Goal: Use online tool/utility: Use online tool/utility

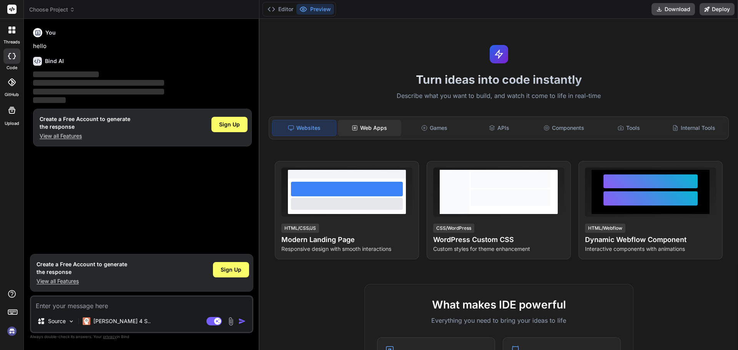
click at [367, 130] on div "Web Apps" at bounding box center [369, 128] width 63 height 16
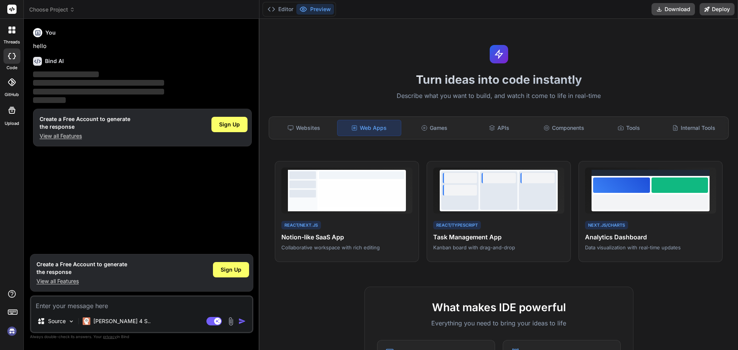
click at [80, 307] on textarea at bounding box center [141, 304] width 221 height 14
type textarea "x"
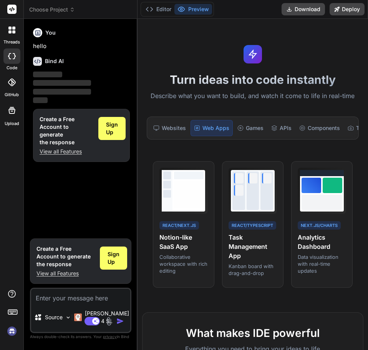
click at [88, 302] on textarea at bounding box center [80, 296] width 99 height 14
paste textarea "3. Lor-Ipsum / Dolors ├── 7a. Consec Adipisc (EL, SE, do E) └── 3t. Incididuntu…"
type textarea "3. Lor-Ipsum / Dolors ├── 7a. Consec Adipisc (EL, SE, do E) └── 3t. Incididuntu…"
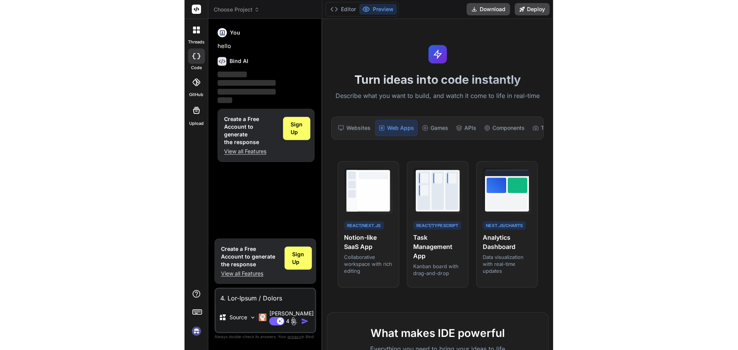
scroll to position [1024, 0]
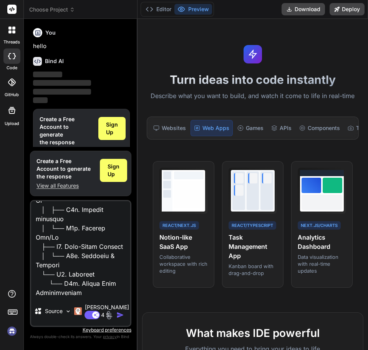
type textarea "x"
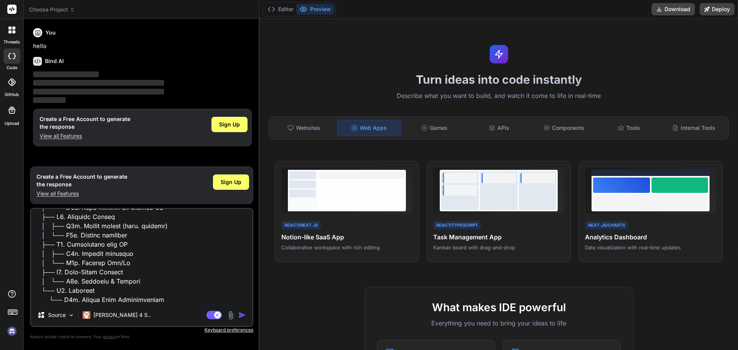
scroll to position [582, 0]
type textarea "3. Lor-Ipsum / Dolors ├── 7a. Consec Adipisc (EL, SE, do E) └── 3t. Incididuntu…"
click at [239, 317] on img "button" at bounding box center [242, 315] width 8 height 8
click at [232, 128] on div "Sign Up" at bounding box center [229, 124] width 36 height 15
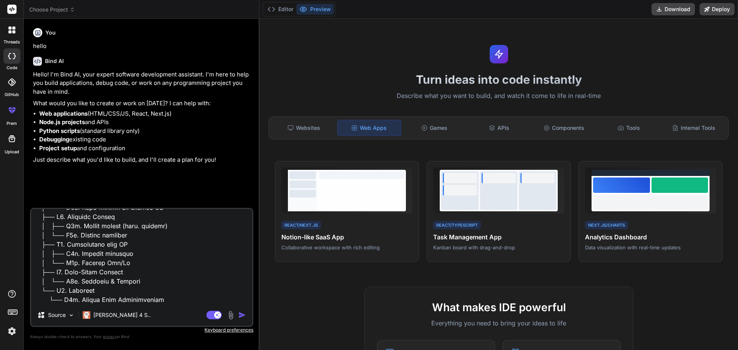
click at [237, 315] on div "Agent Mode. When this toggle is activated, AI automatically makes decisions, re…" at bounding box center [227, 314] width 44 height 9
click at [241, 316] on img "button" at bounding box center [242, 315] width 8 height 8
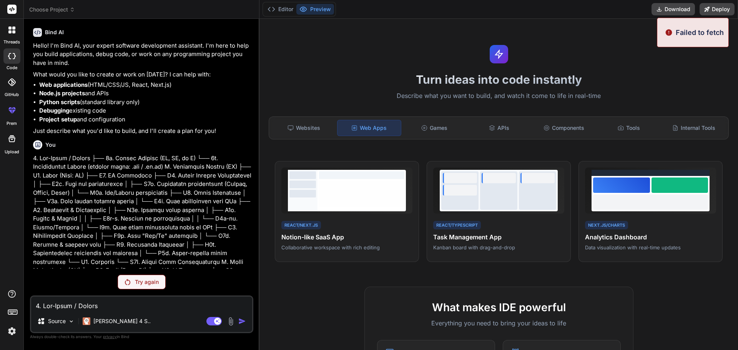
scroll to position [26, 0]
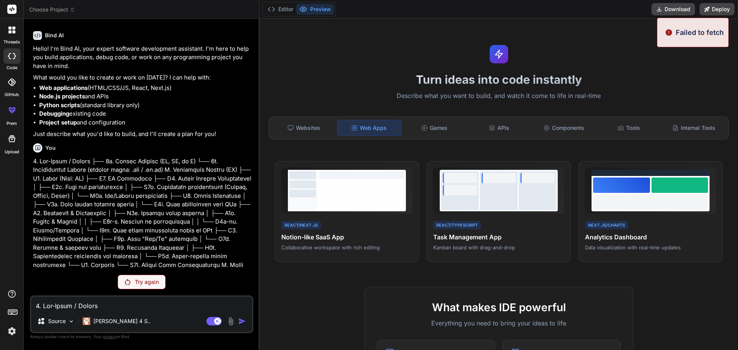
click at [130, 282] on img at bounding box center [127, 282] width 5 height 6
click at [692, 36] on p "Failed to fetch" at bounding box center [699, 32] width 48 height 10
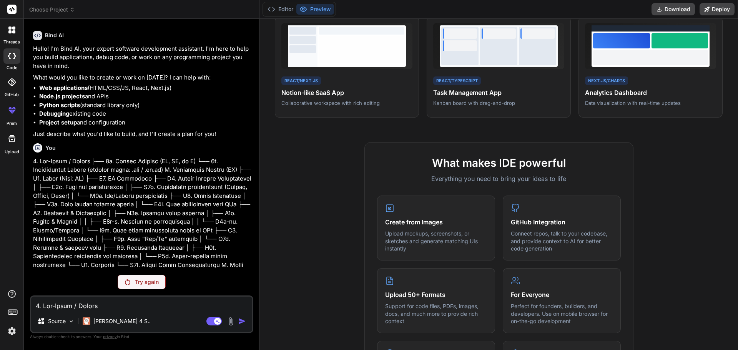
scroll to position [148, 0]
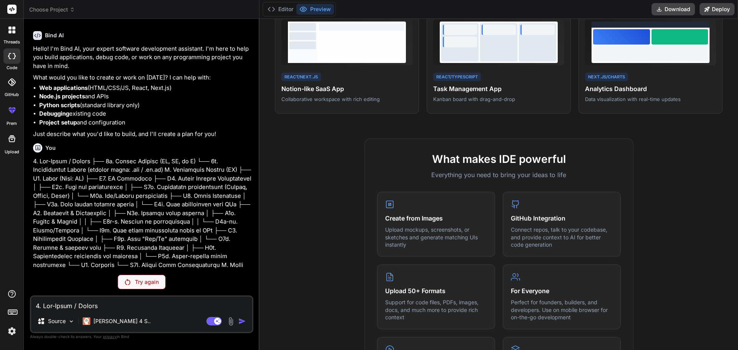
click at [149, 311] on div "Source Claude 4 S.. Agent Mode. When this toggle is activated, AI automatically…" at bounding box center [141, 314] width 223 height 38
click at [134, 308] on textarea at bounding box center [141, 304] width 221 height 14
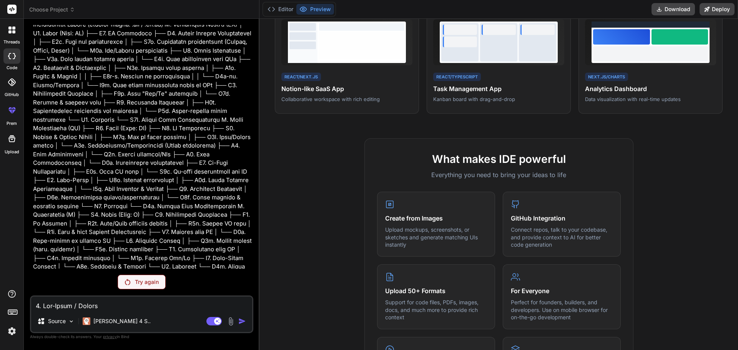
click at [141, 286] on div "Try again" at bounding box center [142, 282] width 48 height 15
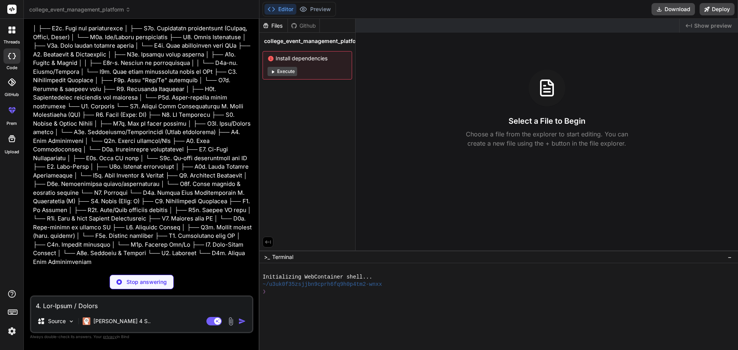
scroll to position [192, 0]
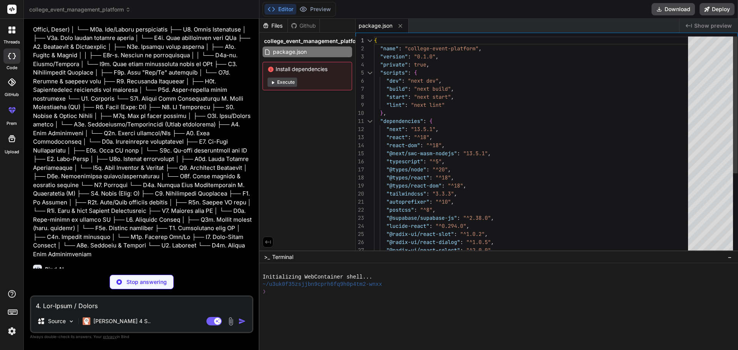
type textarea "x"
type textarea "module.exports = nextConfig"
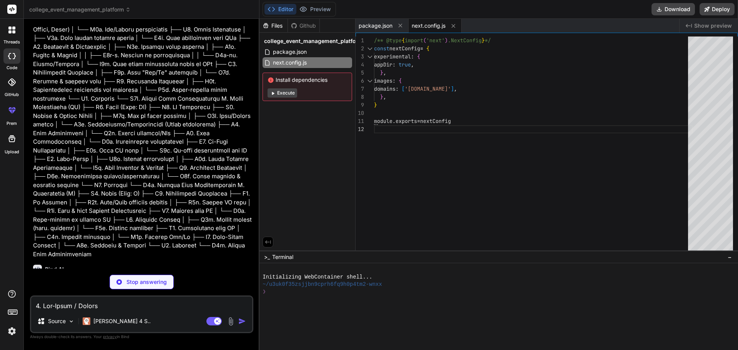
type textarea "x"
type textarea ""accordion-up": "accordion-up 0.2s ease-out", }, }, }, plugins: [], }"
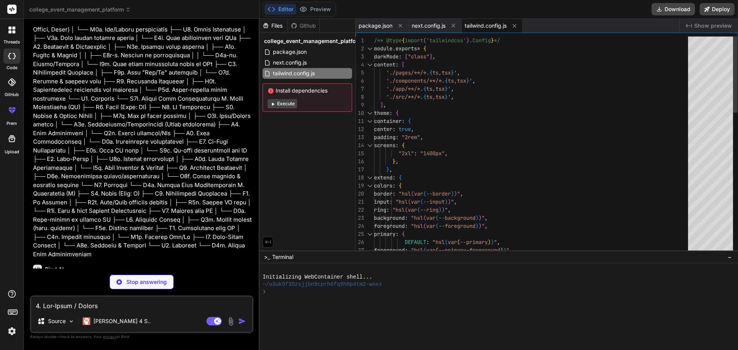
type textarea "x"
type textarea "module.exports = { plugins: { tailwindcss: {}, autoprefixer: {}, }, }"
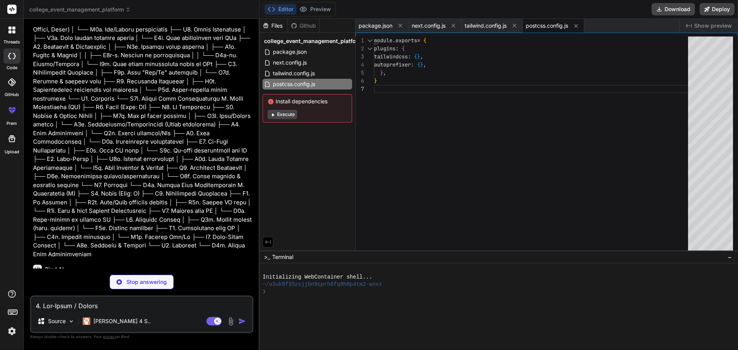
type textarea "x"
type textarea ""baseUrl": ".", "paths": { "@/*": ["./*"] } }, "include": ["next-env.d.ts", "**…"
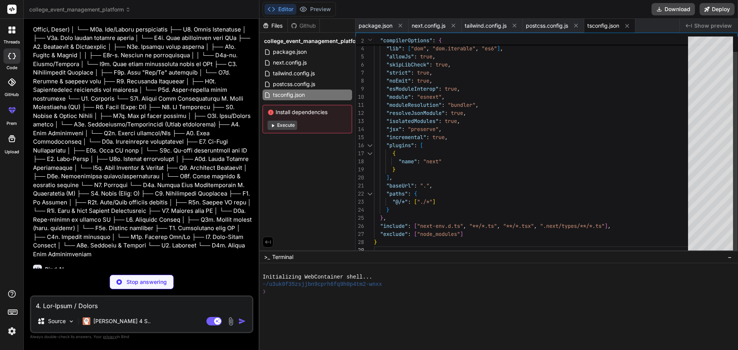
type textarea "x"
type textarea "@layer base { * { @apply border-border; } body { @apply bg-background text-fore…"
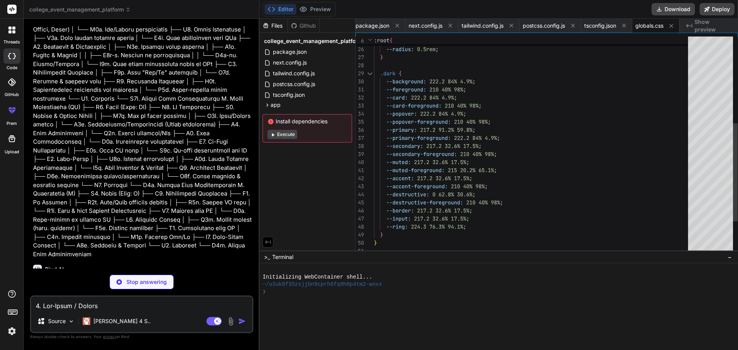
type textarea "x"
type textarea ") }"
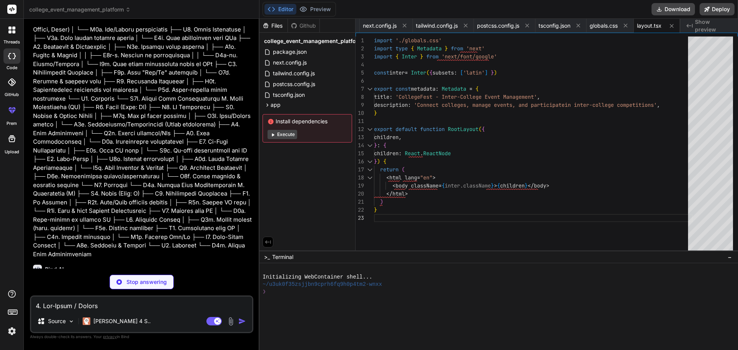
type textarea "x"
type textarea "import { type ClassValue, clsx } from "clsx" import { twMerge } from "tailwind-…"
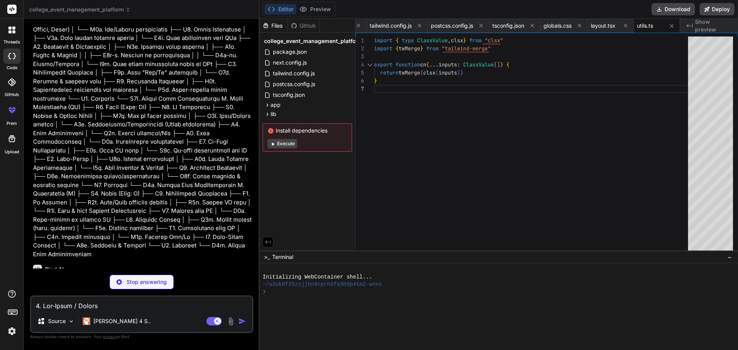
type textarea "x"
type textarea "created_at: string }"
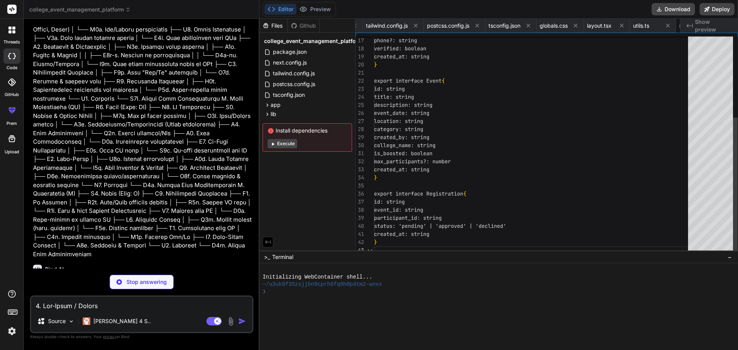
scroll to position [0, 149]
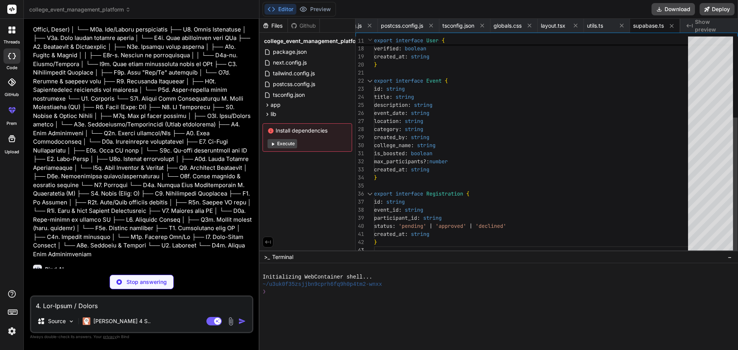
type textarea "x"
type textarea "/> ) } ) Button.displayName = "Button" export { Button, buttonVariants }"
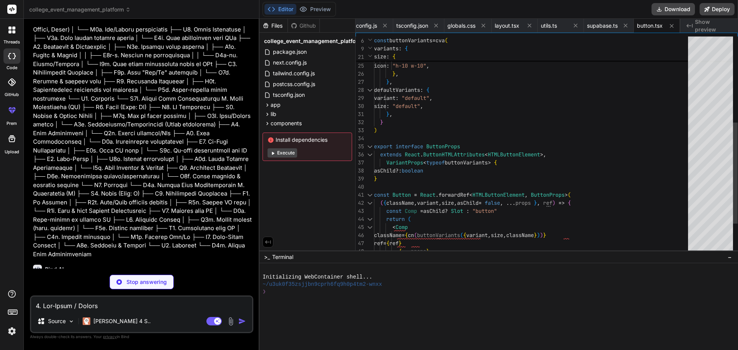
type textarea "x"
type textarea "{...props} /> ) } ) Input.displayName = "Input" export { Input }"
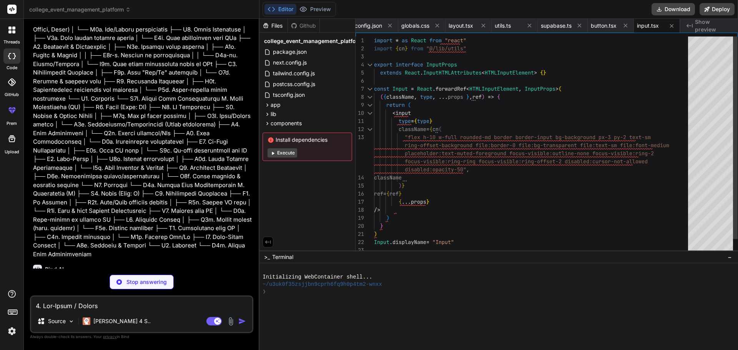
type textarea "x"
type textarea "ref={ref} className={cn("flex items-center p-6 pt-0", className)} {...props} />…"
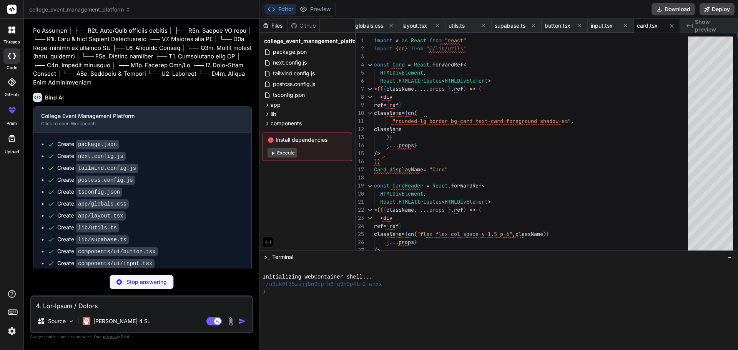
scroll to position [377, 0]
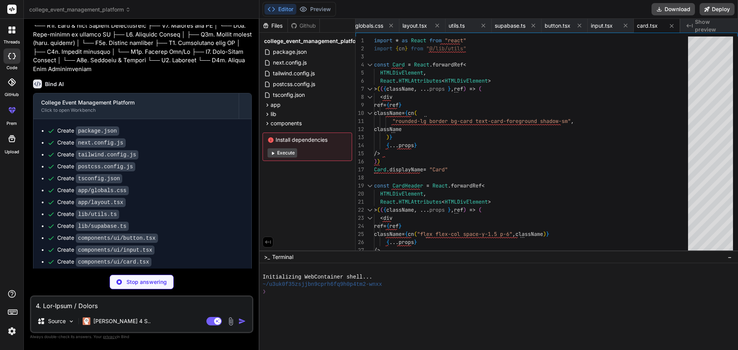
type textarea "x"
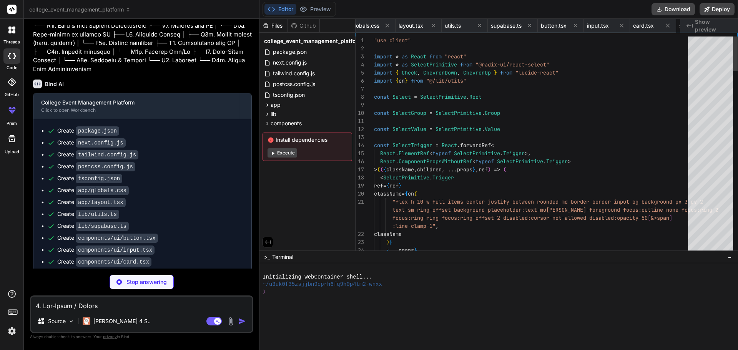
scroll to position [0, 333]
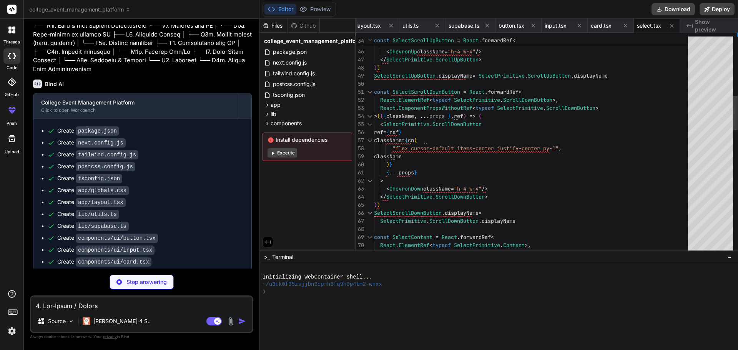
type textarea "x"
type textarea "className )} {...props} /> )) TabsContent.displayName = TabsPrimitive.Content.d…"
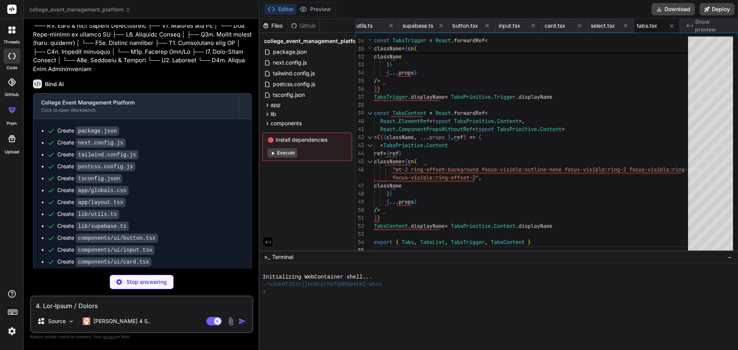
scroll to position [401, 0]
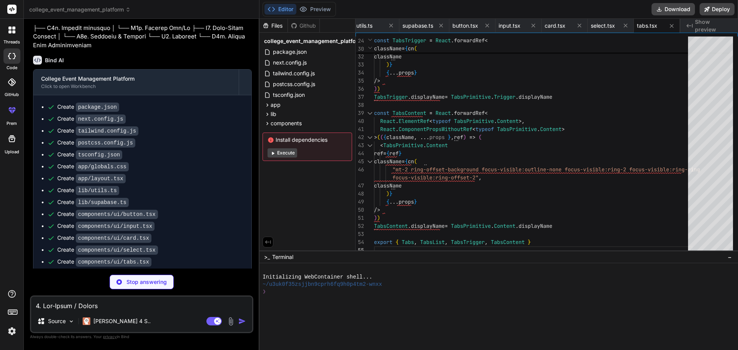
type textarea "x"
type textarea "<span className="text-lg font-semibold">CollegeFest</span> </div> <p className=…"
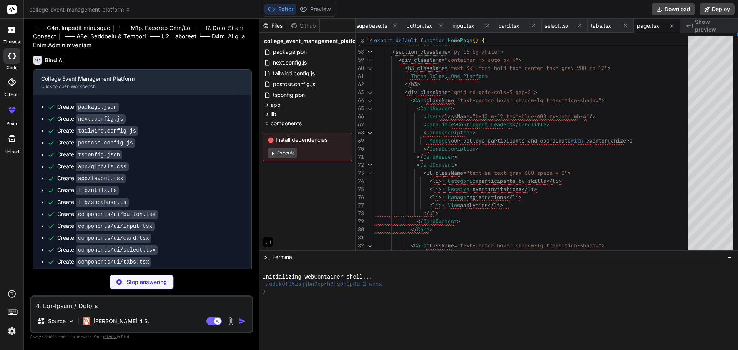
scroll to position [413, 0]
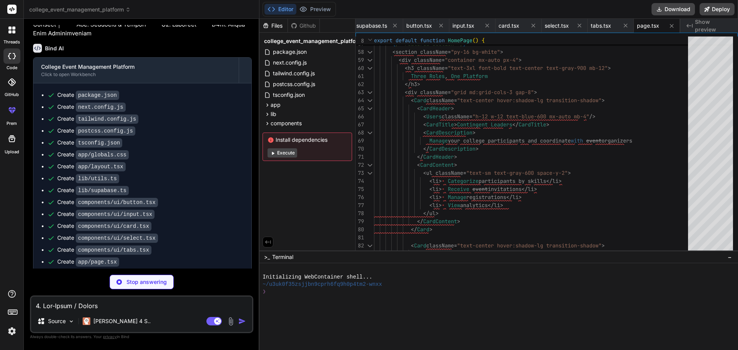
type textarea "x"
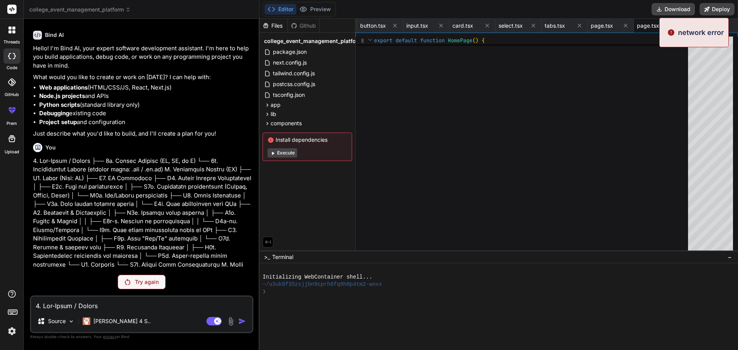
scroll to position [26, 0]
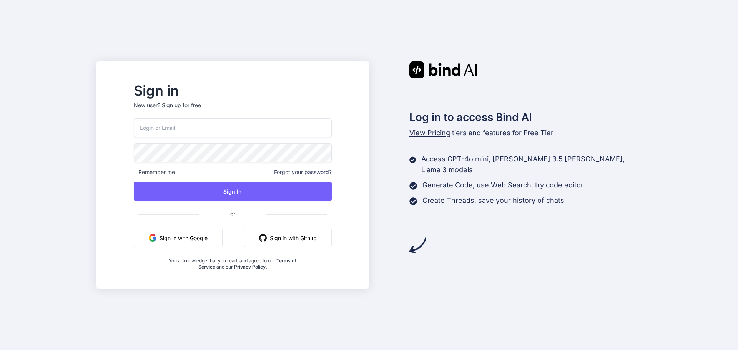
click at [222, 235] on button "Sign in with Google" at bounding box center [178, 238] width 89 height 18
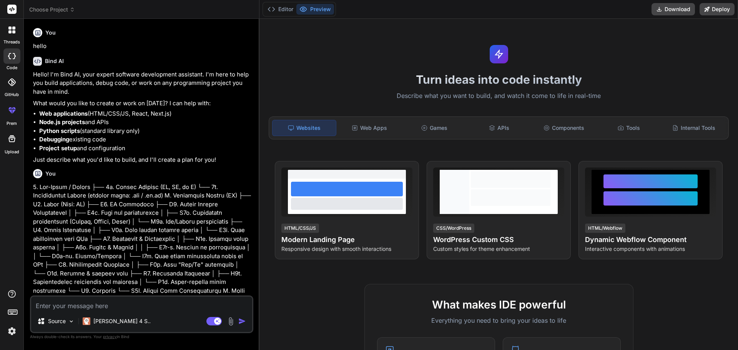
type textarea "x"
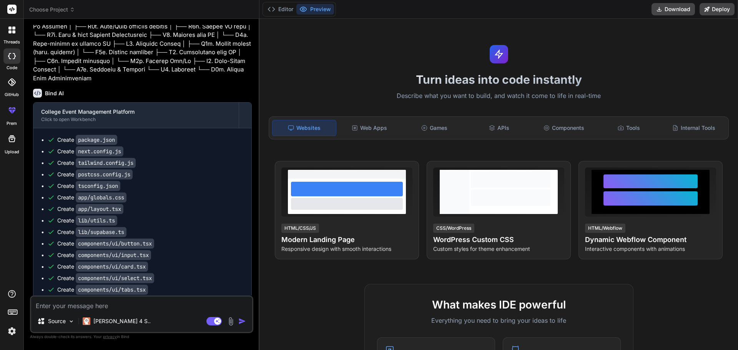
scroll to position [1006, 0]
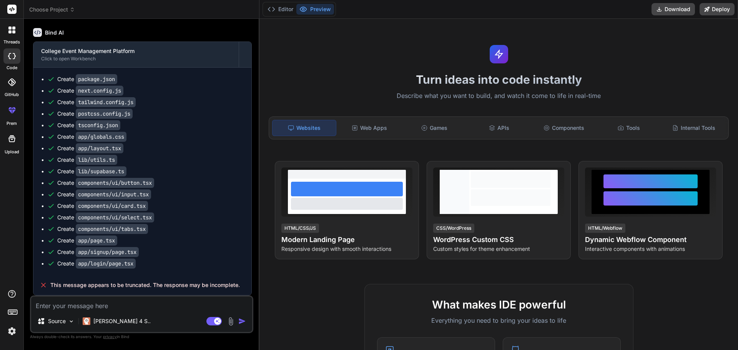
click at [134, 280] on div "This message appears to be truncated. The response may be incomplete." at bounding box center [142, 285] width 218 height 20
click at [132, 303] on textarea at bounding box center [141, 304] width 221 height 14
type textarea "g"
type textarea "x"
type textarea "ge"
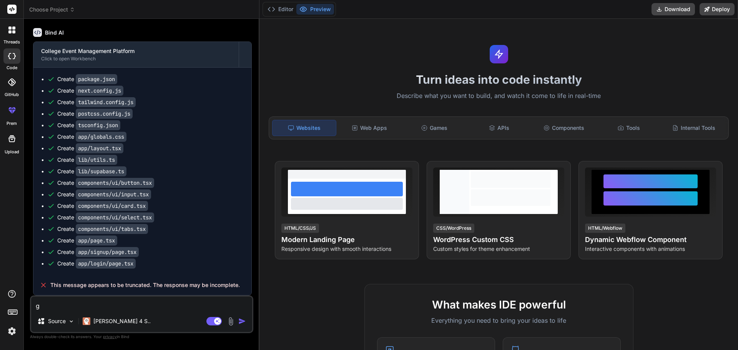
type textarea "x"
type textarea "gen"
type textarea "x"
type textarea "gene"
type textarea "x"
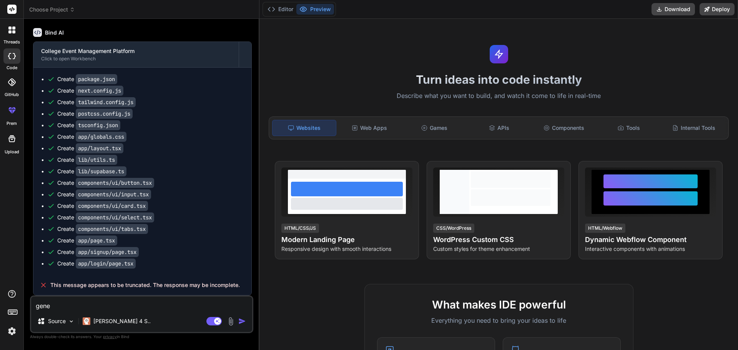
type textarea "gener"
type textarea "x"
type textarea "genera"
type textarea "x"
type textarea "generae"
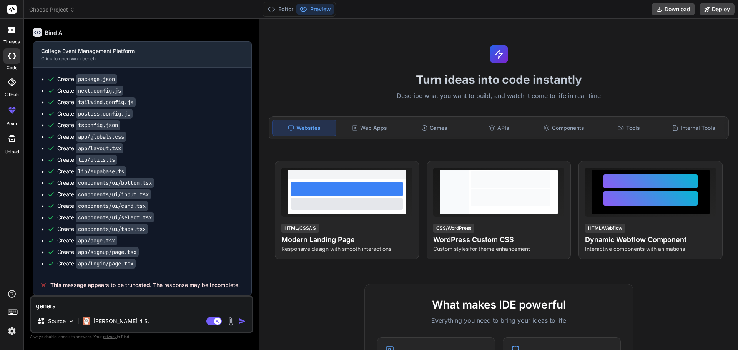
type textarea "x"
type textarea "generaet"
type textarea "x"
type textarea "generae"
type textarea "x"
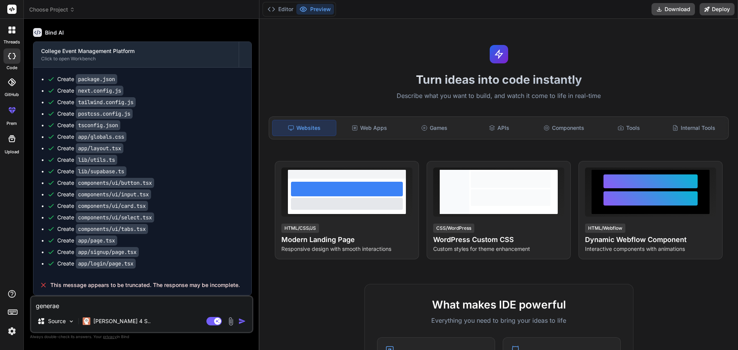
type textarea "genera"
type textarea "x"
type textarea "generat"
type textarea "x"
type textarea "generate"
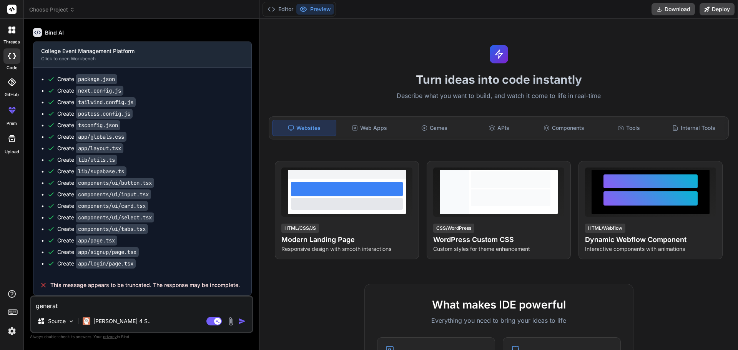
type textarea "x"
type textarea "generate"
type textarea "x"
type textarea "generate a"
type textarea "x"
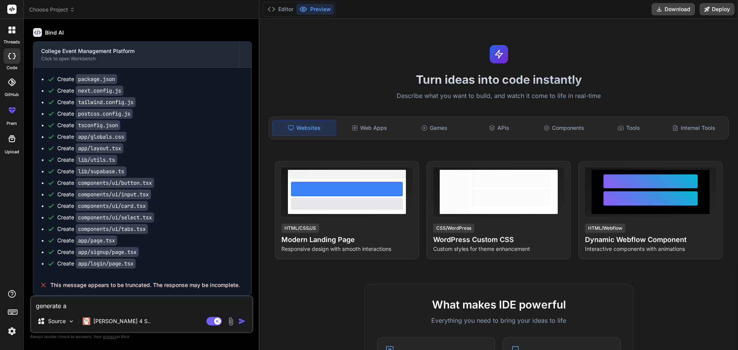
type textarea "generate ag"
type textarea "x"
type textarea "generate aga"
type textarea "x"
type textarea "generate agai"
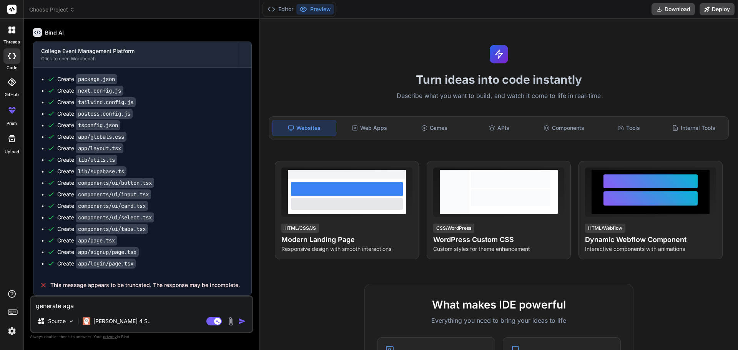
type textarea "x"
type textarea "generate again"
type textarea "x"
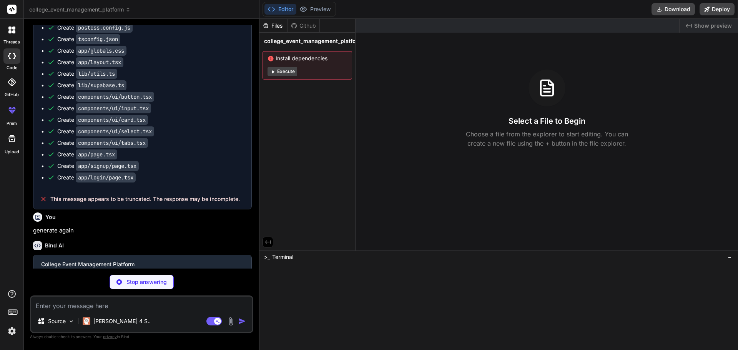
scroll to position [1086, 0]
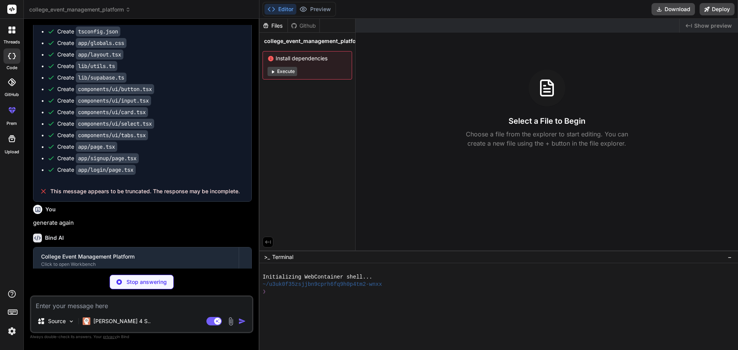
click at [284, 71] on button "Execute" at bounding box center [282, 71] width 30 height 9
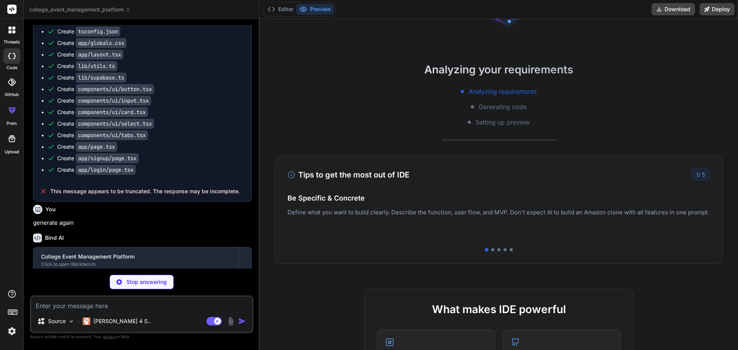
scroll to position [58, 0]
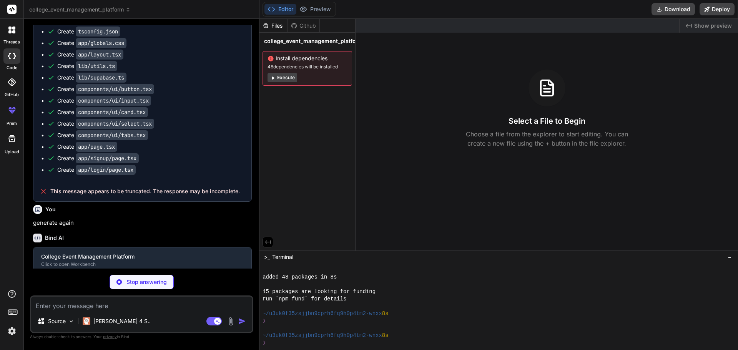
click at [277, 76] on button "Execute" at bounding box center [282, 77] width 30 height 9
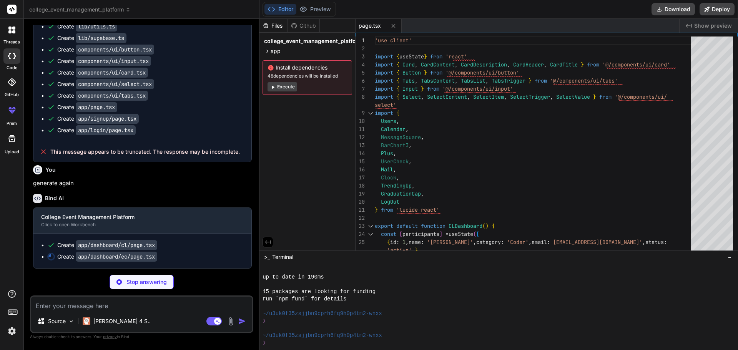
scroll to position [1139, 0]
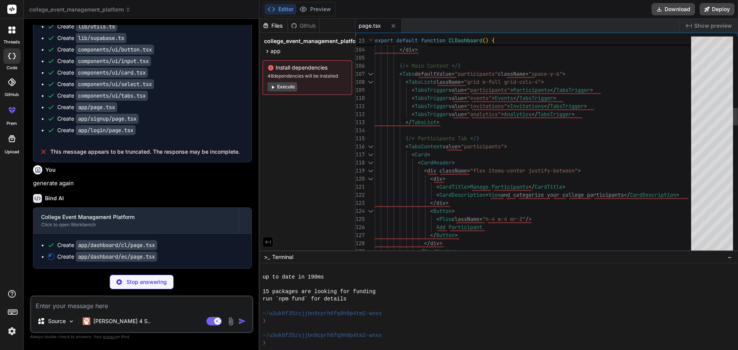
type textarea "x"
type textarea "</div> ) }"
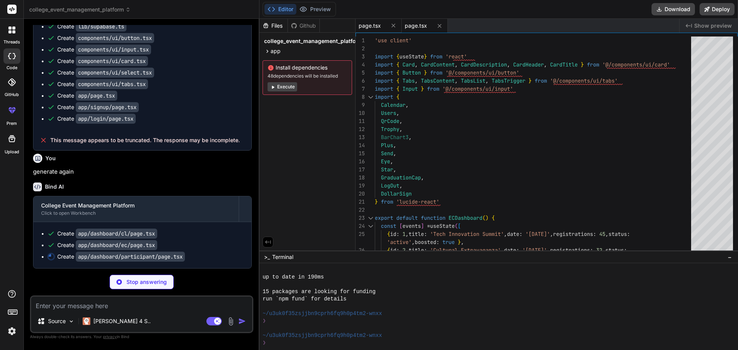
type textarea "x"
click at [371, 25] on span "page.tsx" at bounding box center [369, 26] width 22 height 8
type textarea "</div> </div> ) }"
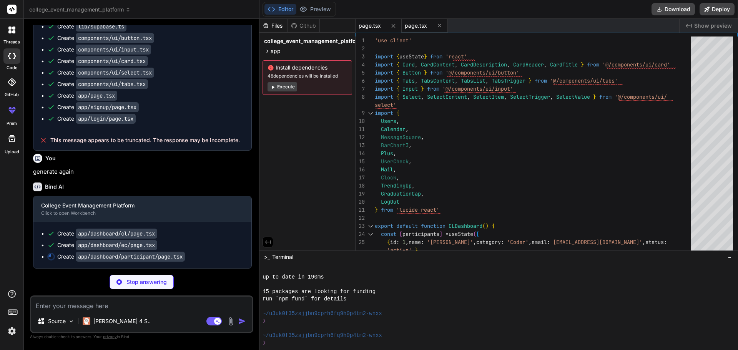
type textarea "x"
click at [416, 25] on span "page.tsx" at bounding box center [416, 26] width 22 height 8
type textarea "</div> ) }"
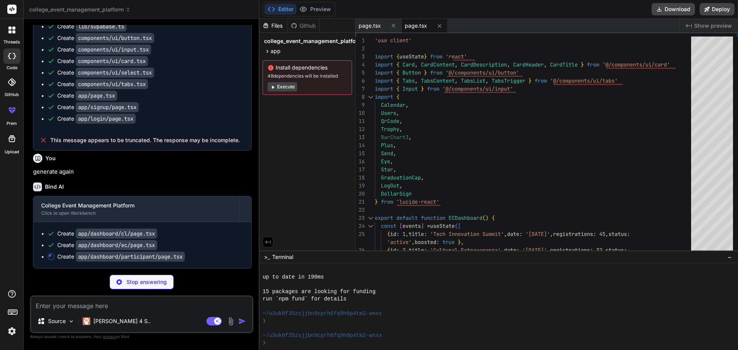
click at [283, 89] on button "Execute" at bounding box center [282, 86] width 30 height 9
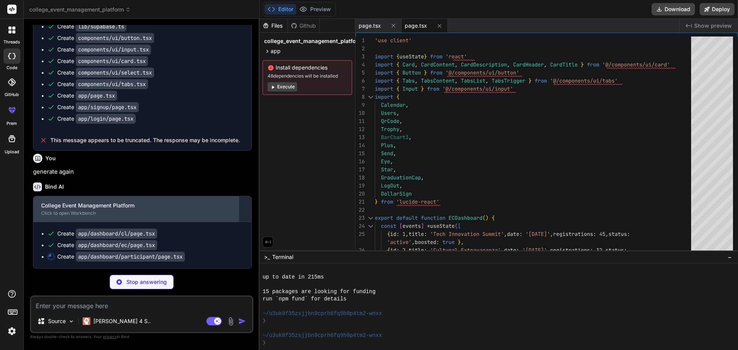
scroll to position [1151, 0]
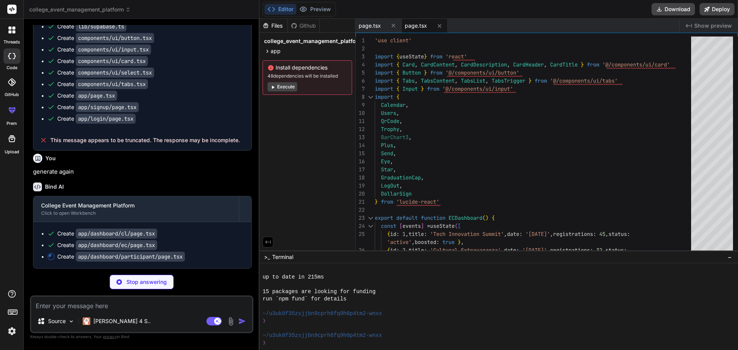
click at [705, 25] on span "Show preview" at bounding box center [713, 26] width 38 height 8
click at [698, 28] on span "Show preview" at bounding box center [713, 26] width 38 height 8
type textarea "x"
type textarea "</Tabs> </div> </div> ) }"
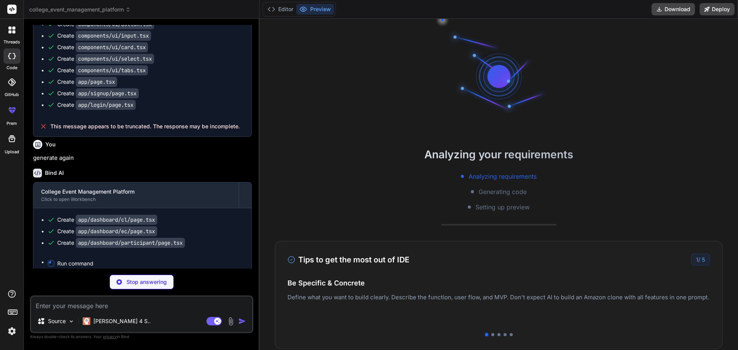
scroll to position [365, 0]
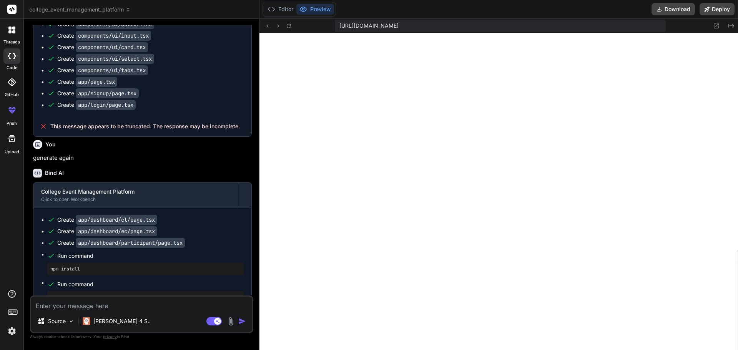
type textarea "x"
click at [286, 8] on button "Editor" at bounding box center [280, 9] width 32 height 11
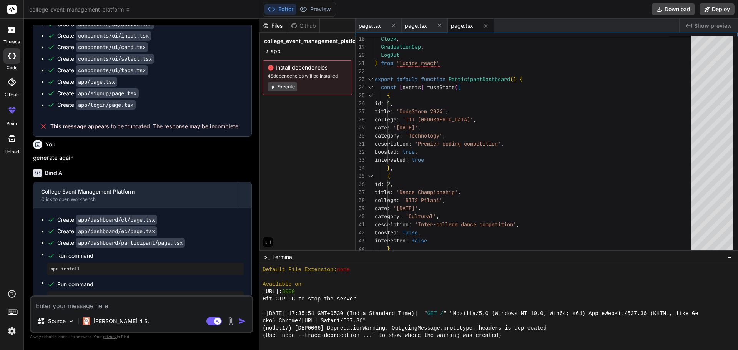
scroll to position [1181, 0]
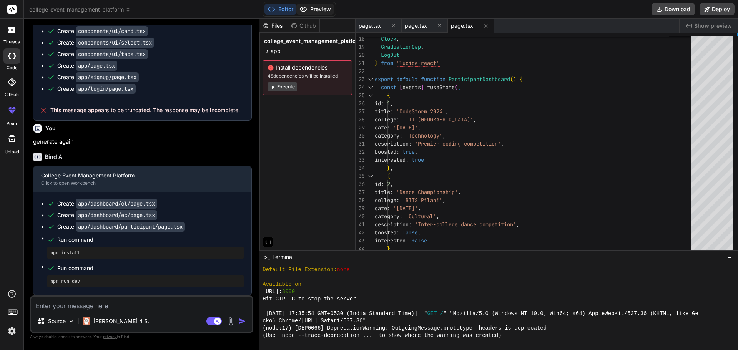
click at [319, 10] on button "Preview" at bounding box center [315, 9] width 38 height 11
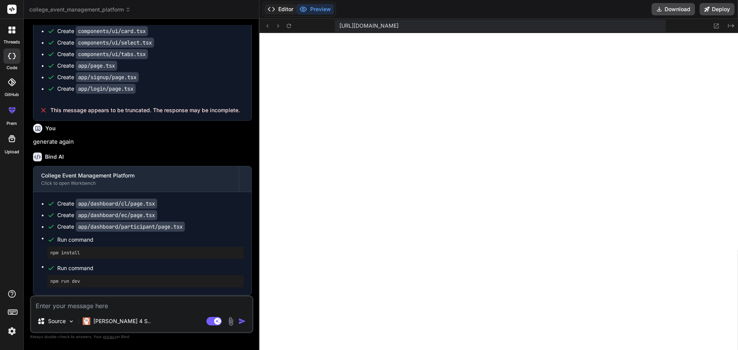
click at [269, 5] on button "Editor" at bounding box center [280, 9] width 32 height 11
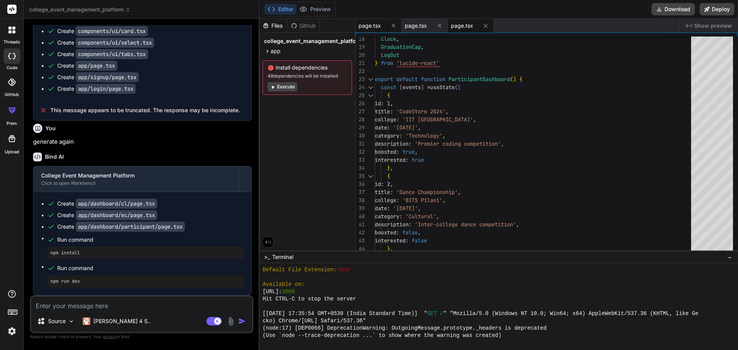
click at [376, 30] on div "page.tsx" at bounding box center [378, 26] width 46 height 14
type textarea "</div> </div> ) }"
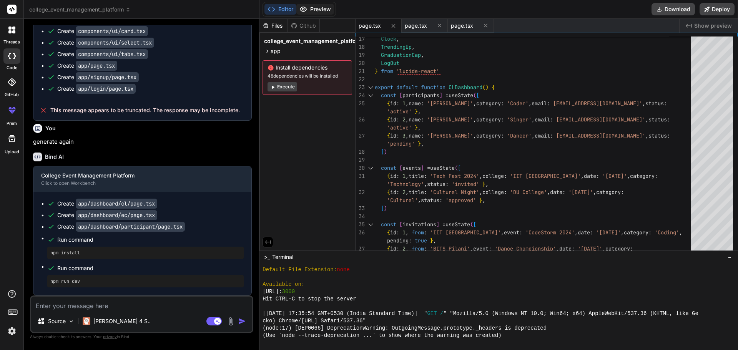
click at [311, 9] on button "Preview" at bounding box center [315, 9] width 38 height 11
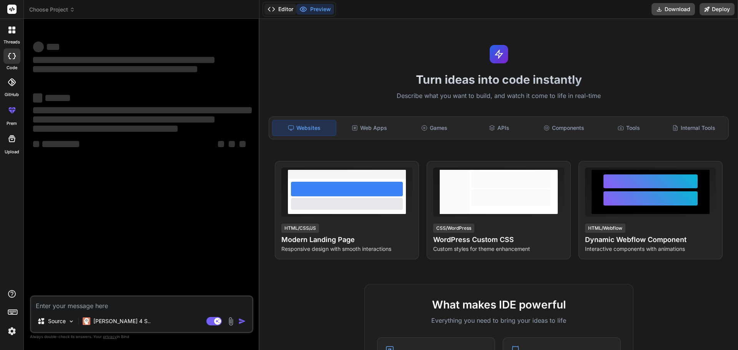
type textarea "x"
